Goal: Task Accomplishment & Management: Manage account settings

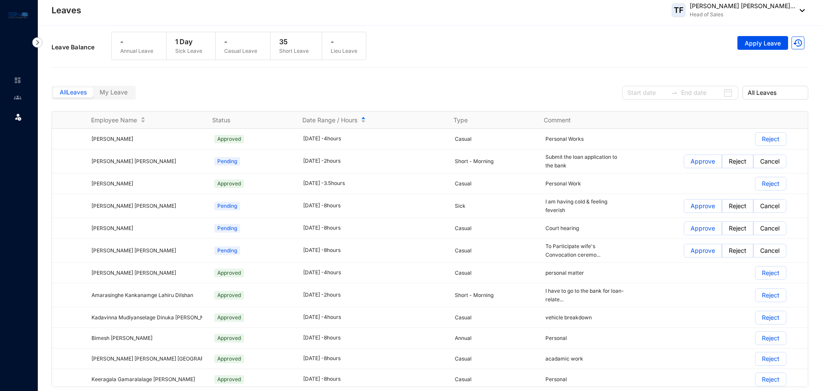
click at [804, 9] on img at bounding box center [800, 10] width 9 height 3
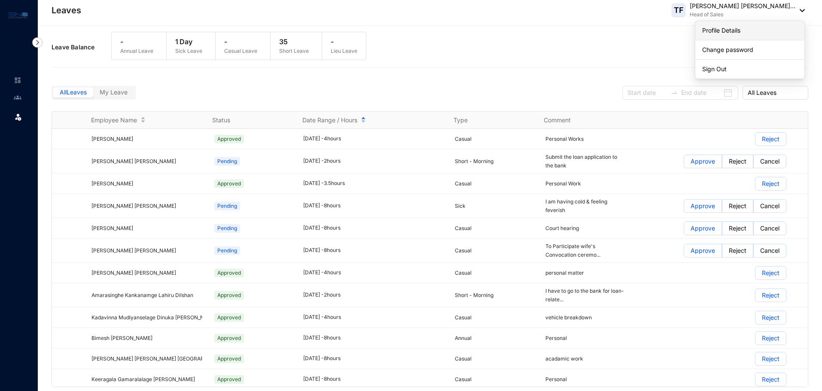
click at [730, 31] on link "Profile Details" at bounding box center [750, 30] width 95 height 9
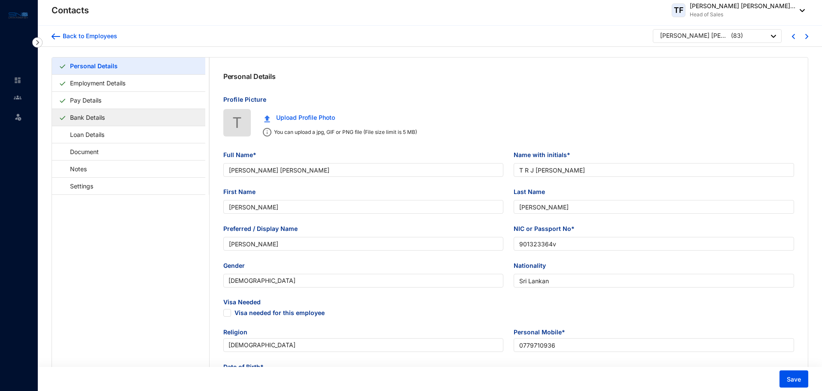
type input "[PERSON_NAME] [PERSON_NAME]"
type input "T R J [PERSON_NAME]"
type input "[PERSON_NAME]"
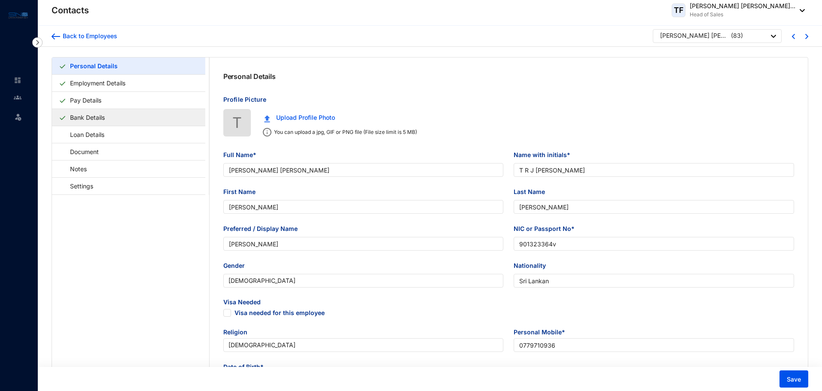
type input "901323364v"
type input "Sri Lankan"
type input "0779710936"
type input "[STREET_ADDRESS]"
checkbox input "true"
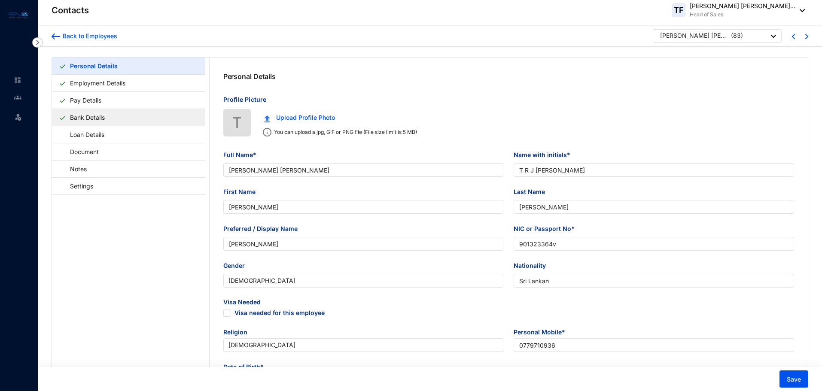
radio input "true"
type input "[PERSON_NAME]"
type input "0779711044"
type input "[DATE]"
click at [95, 140] on link "Loan Details" at bounding box center [83, 135] width 49 height 18
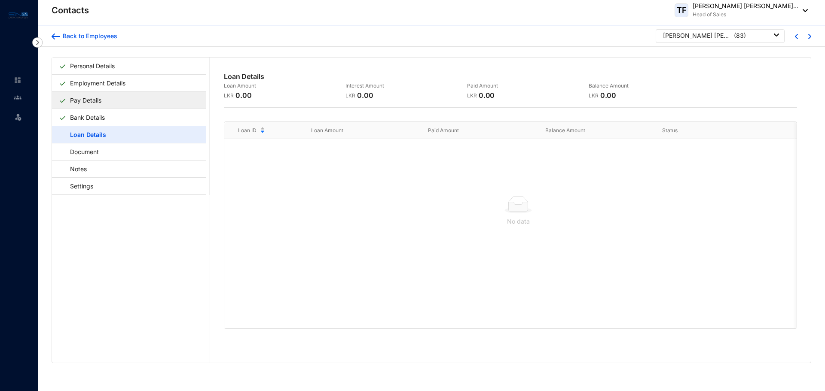
click at [92, 98] on link "Pay Details" at bounding box center [86, 101] width 38 height 18
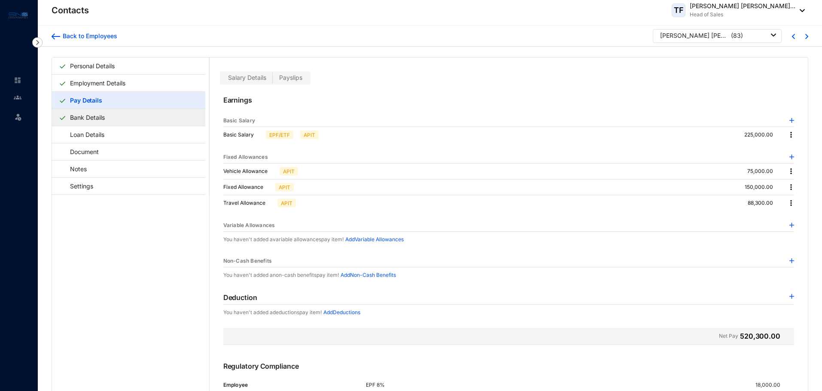
click at [72, 116] on link "Bank Details" at bounding box center [88, 118] width 42 height 18
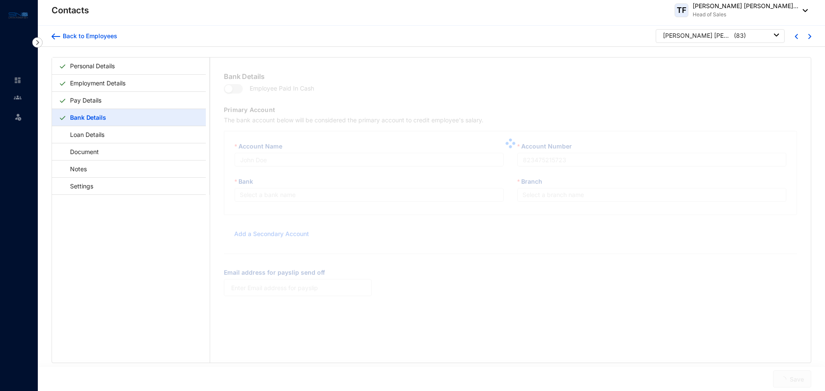
type input "[PERSON_NAME] [PERSON_NAME]"
type input "8015140001"
type input "[PERSON_NAME][EMAIL_ADDRESS][DOMAIN_NAME]"
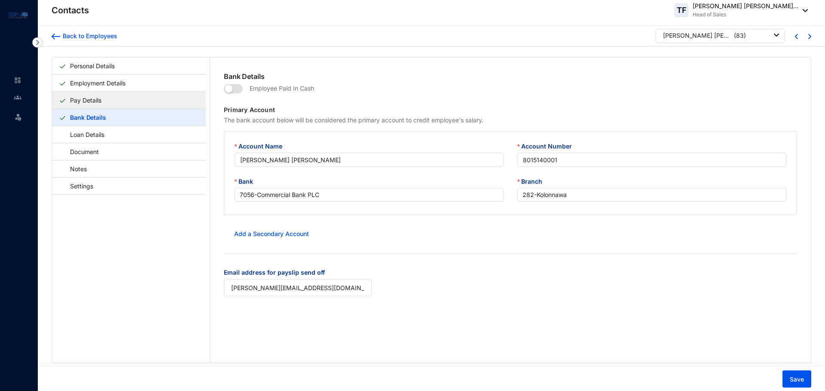
click at [76, 103] on link "Pay Details" at bounding box center [86, 101] width 38 height 18
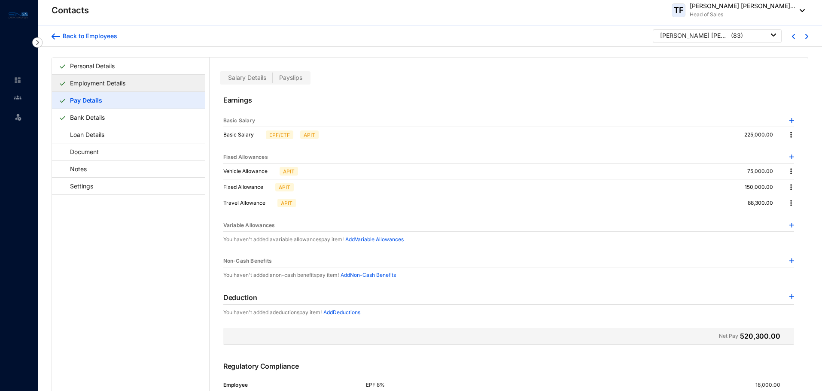
click at [93, 76] on link "Employment Details" at bounding box center [98, 83] width 62 height 18
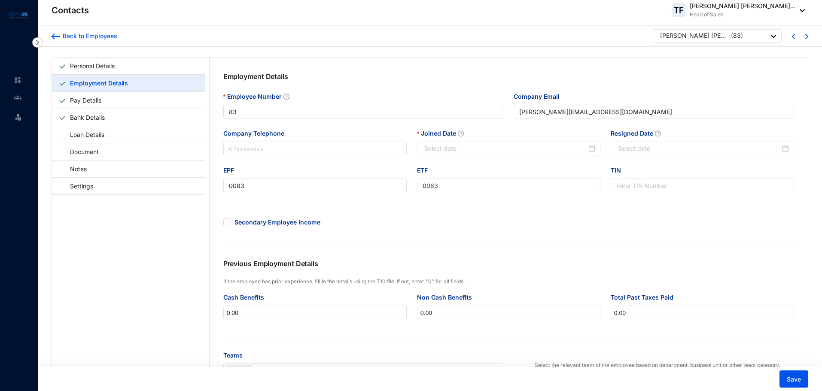
type input "2025-01-10"
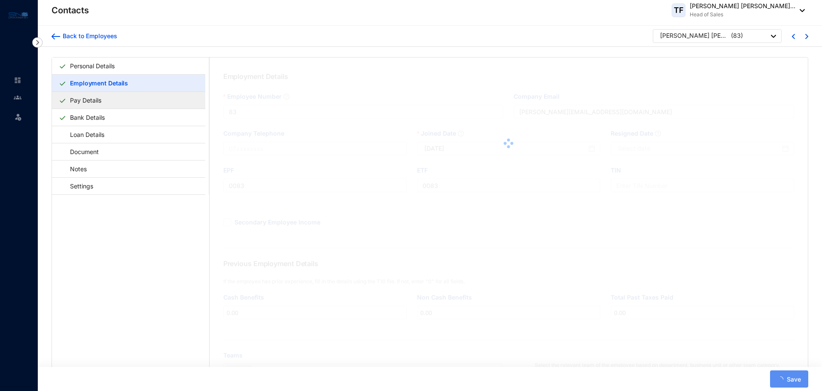
click at [92, 102] on link "Pay Details" at bounding box center [86, 101] width 38 height 18
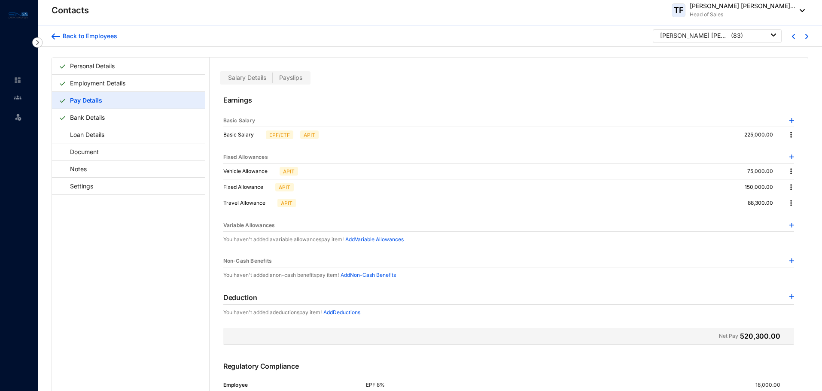
click at [292, 80] on span "Payslips" at bounding box center [290, 77] width 23 height 7
click at [273, 80] on input "Payslips" at bounding box center [273, 80] width 0 height 0
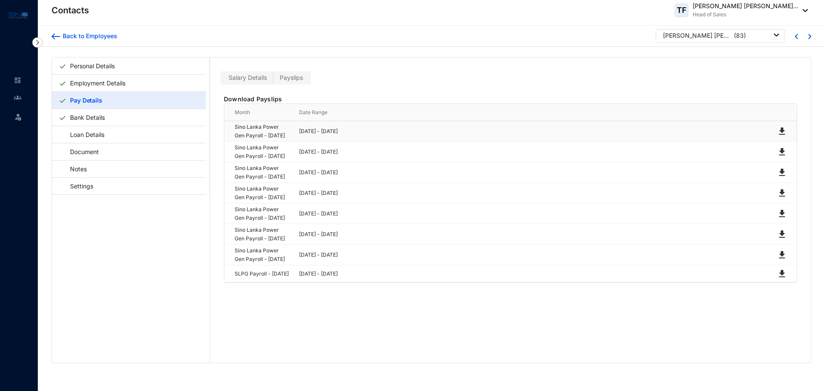
click at [780, 134] on img at bounding box center [782, 131] width 10 height 10
click at [777, 157] on img at bounding box center [782, 152] width 10 height 10
click at [778, 178] on img at bounding box center [782, 173] width 10 height 10
